Goal: Information Seeking & Learning: Compare options

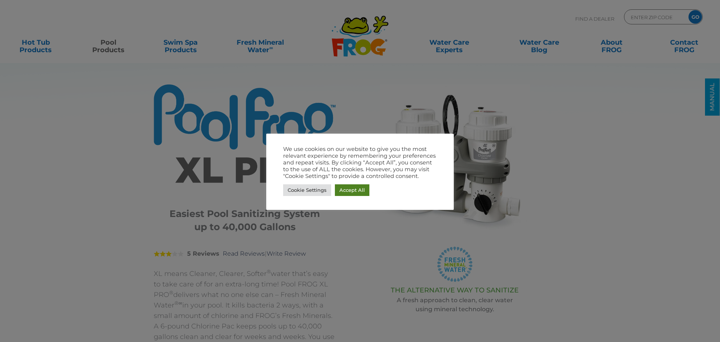
click at [347, 189] on link "Accept All" at bounding box center [352, 190] width 35 height 12
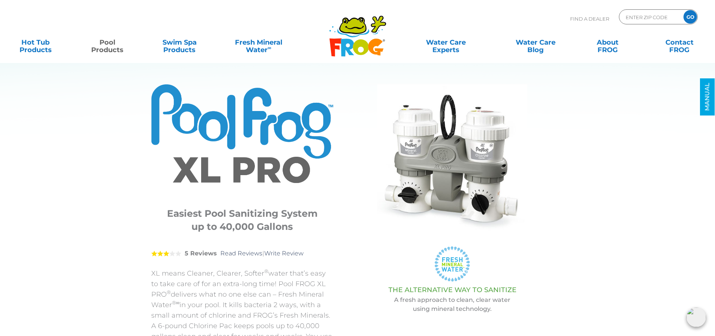
click at [109, 46] on link "Pool Products" at bounding box center [108, 42] width 56 height 15
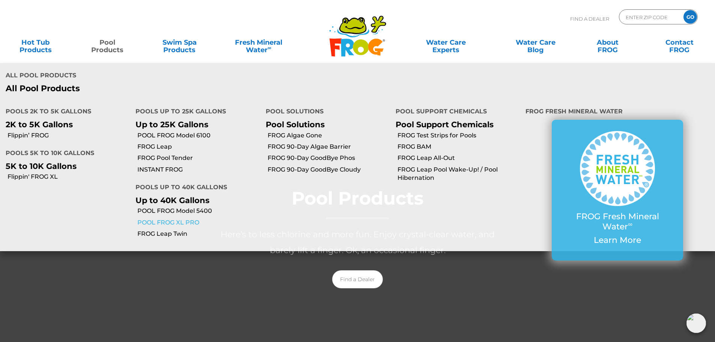
click at [173, 218] on link "POOL FROG XL PRO" at bounding box center [198, 222] width 122 height 8
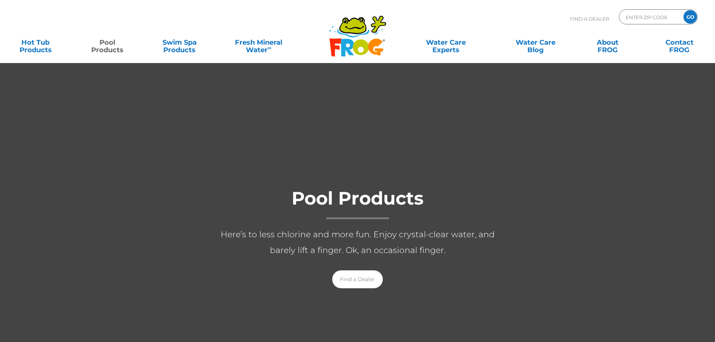
click at [108, 44] on link "Pool Products" at bounding box center [108, 42] width 56 height 15
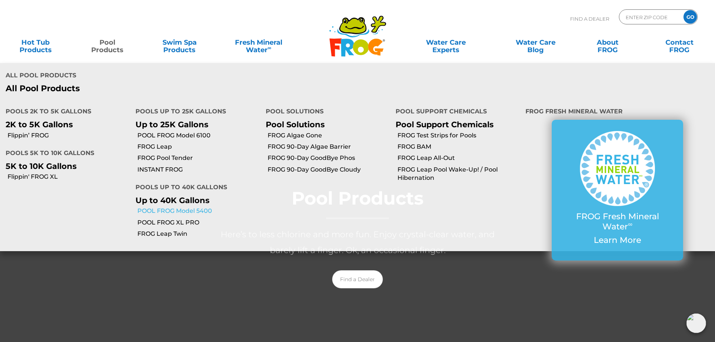
click at [179, 207] on link "POOL FROG Model 5400" at bounding box center [198, 211] width 122 height 8
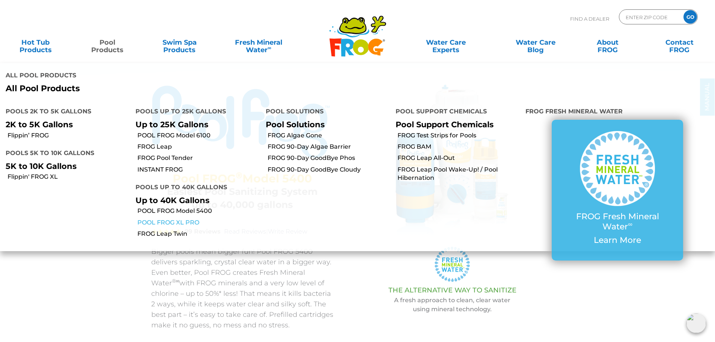
click at [157, 218] on link "POOL FROG XL PRO" at bounding box center [198, 222] width 122 height 8
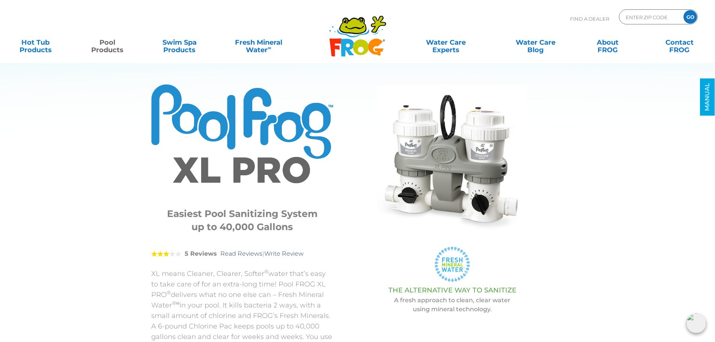
click at [338, 239] on div "POOL FROG ® XL PRO ® Easiest Pool Sanitizing System up to 40,000 Gallons 3 5 Re…" at bounding box center [251, 247] width 201 height 327
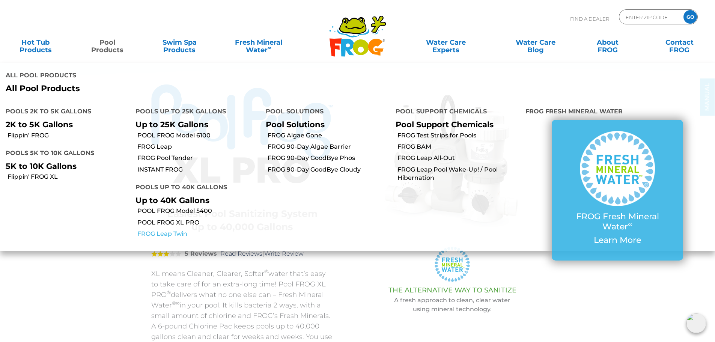
click at [173, 230] on link "FROG Leap Twin" at bounding box center [198, 234] width 122 height 8
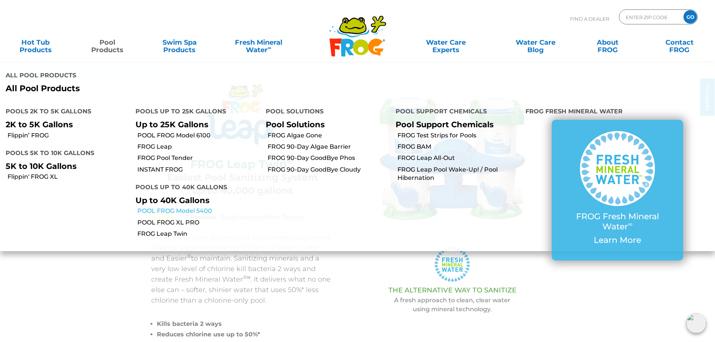
click at [158, 207] on link "POOL FROG Model 5400" at bounding box center [198, 211] width 122 height 8
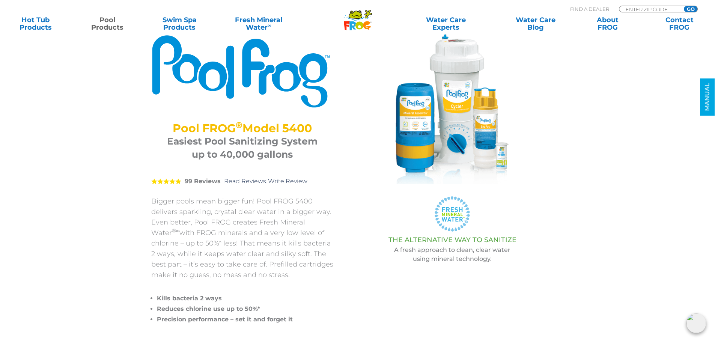
scroll to position [38, 0]
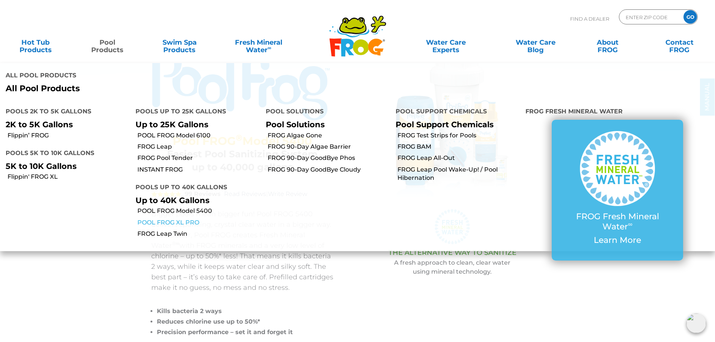
click at [161, 218] on link "POOL FROG XL PRO" at bounding box center [198, 222] width 122 height 8
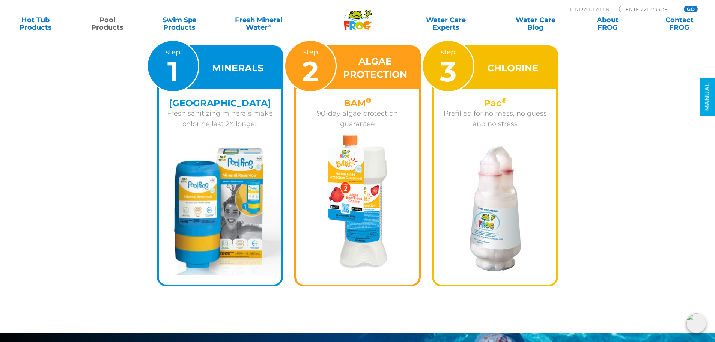
scroll to position [1200, 0]
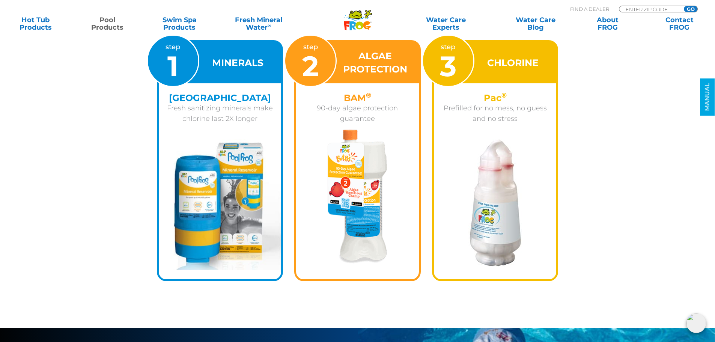
click at [372, 198] on img at bounding box center [358, 196] width 60 height 134
click at [373, 65] on h3 "ALGAE PROTECTION" at bounding box center [375, 63] width 68 height 26
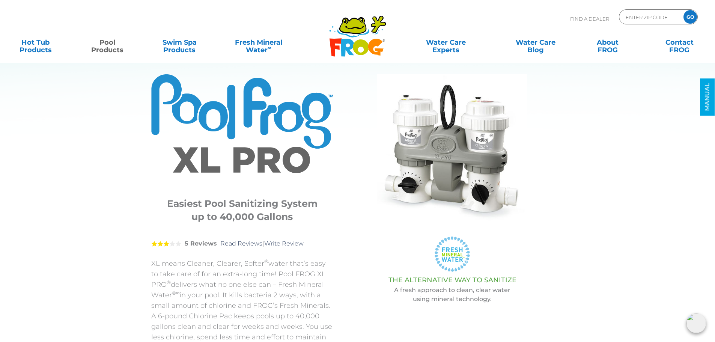
scroll to position [0, 0]
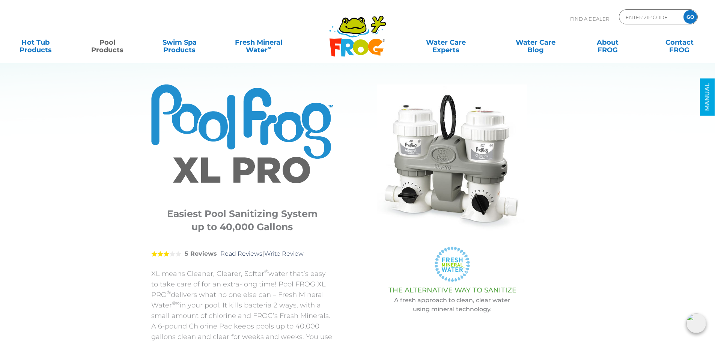
click at [128, 247] on section "POOL FROG ® XL PRO ® Easiest Pool Sanitizing System up to 40,000 [DEMOGRAPHIC_D…" at bounding box center [352, 224] width 450 height 449
